Goal: Task Accomplishment & Management: Use online tool/utility

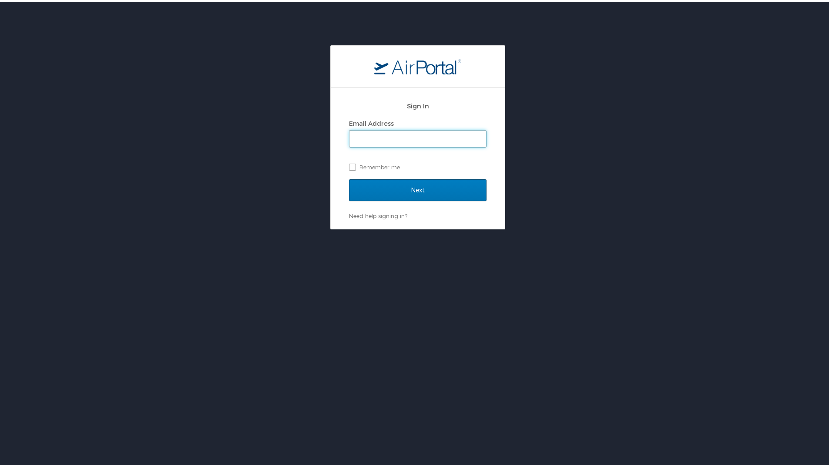
click at [427, 141] on input "Email Address" at bounding box center [417, 137] width 137 height 17
type input "tyson.king@selecthealth.org"
click at [349, 178] on input "Next" at bounding box center [417, 189] width 137 height 22
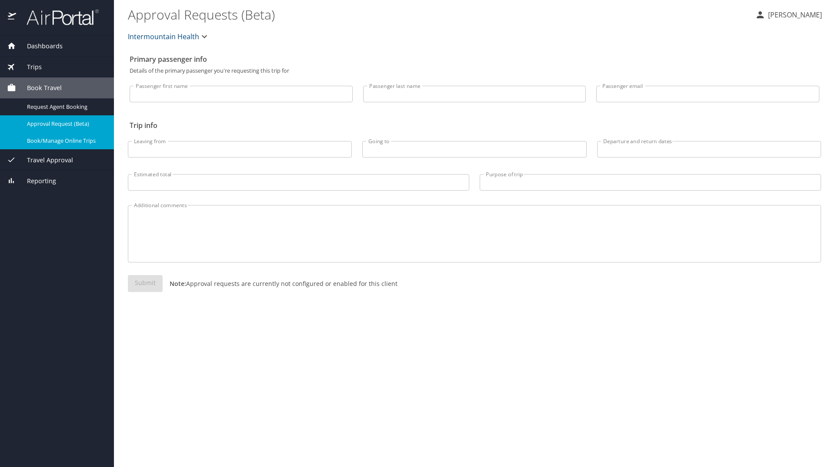
click at [67, 141] on span "Book/Manage Online Trips" at bounding box center [65, 141] width 77 height 8
